Goal: Navigation & Orientation: Find specific page/section

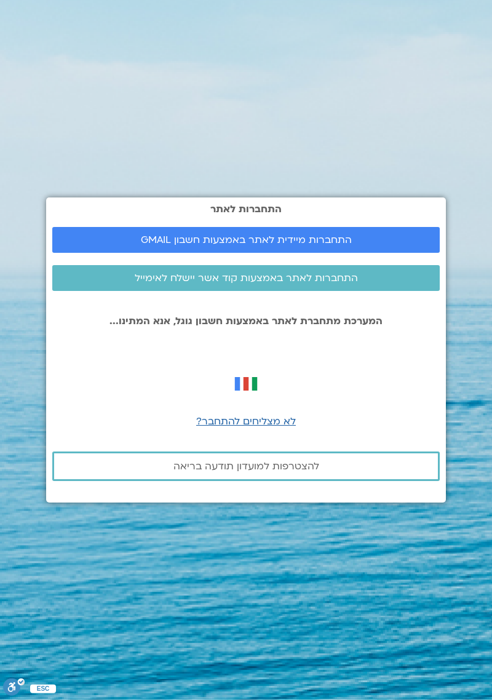
click at [97, 245] on span "התחברות מיידית לאתר באמצעות חשבון GMAIL" at bounding box center [246, 239] width 358 height 11
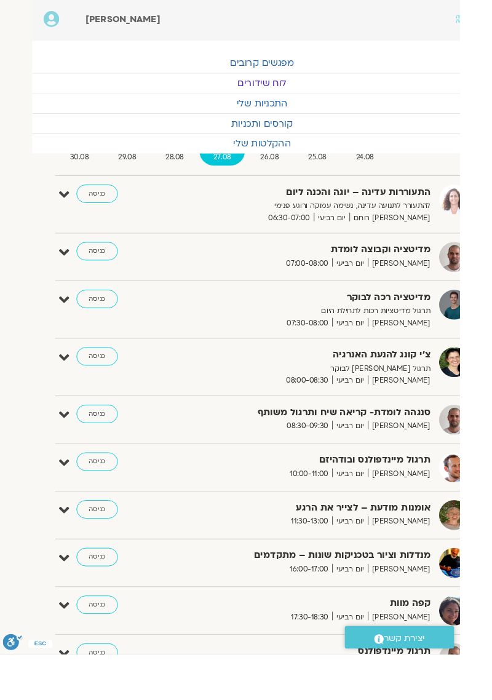
click at [103, 378] on link "כניסה" at bounding box center [104, 382] width 44 height 20
